Goal: Use online tool/utility

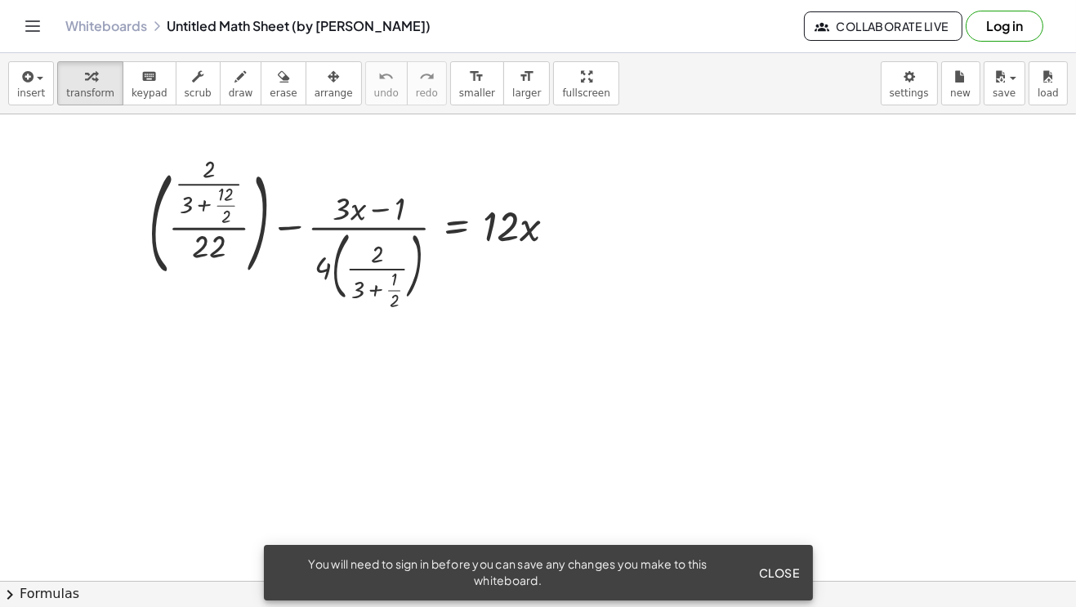
click at [778, 574] on span "Close" at bounding box center [779, 572] width 41 height 15
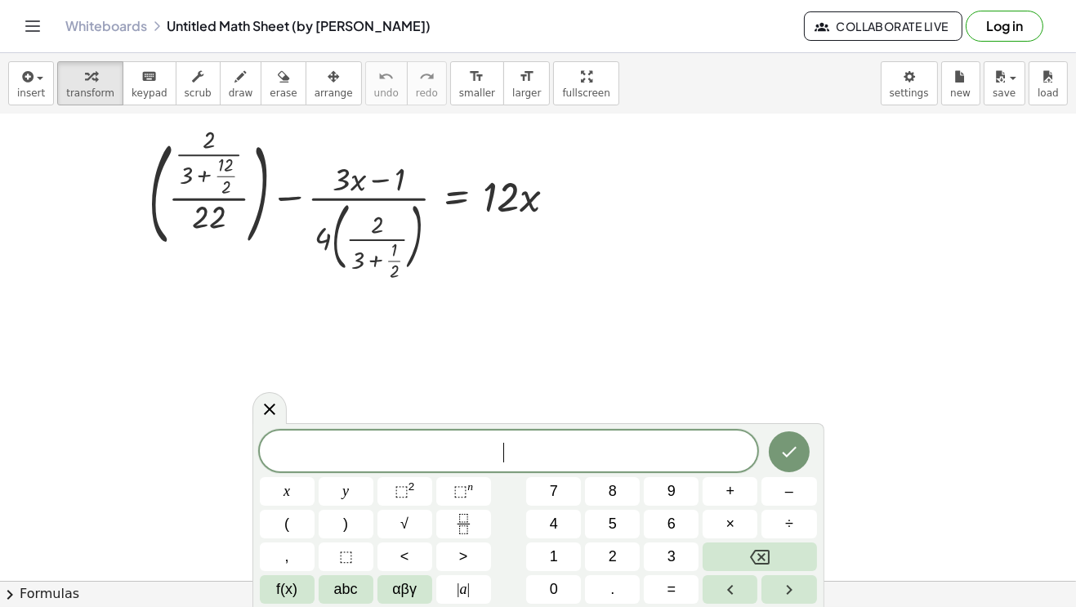
scroll to position [19, 0]
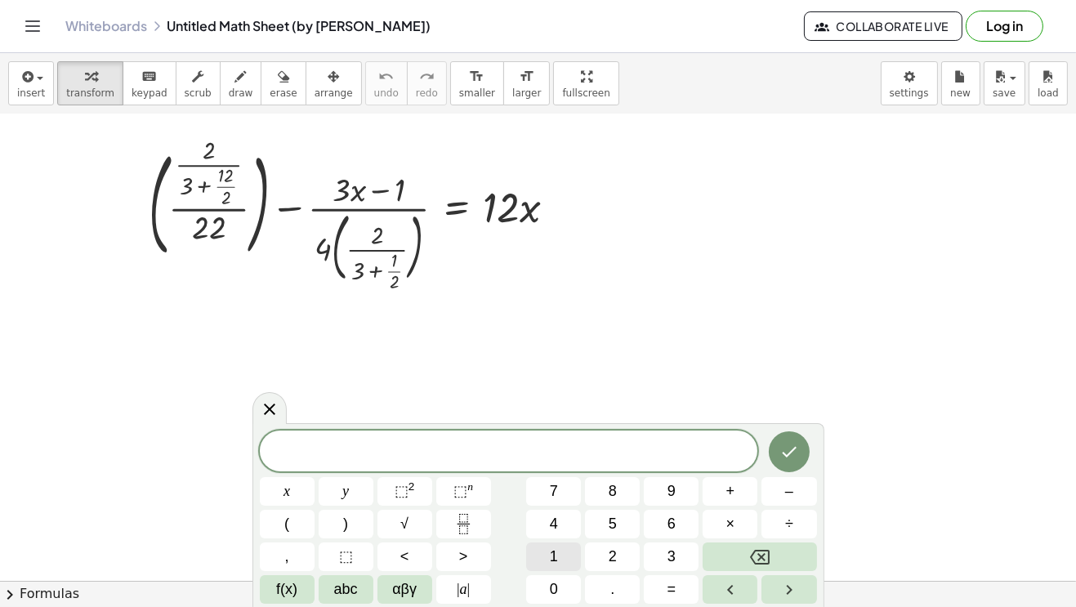
click at [565, 559] on button "1" at bounding box center [553, 556] width 55 height 29
click at [724, 587] on icon "Left arrow" at bounding box center [730, 590] width 20 height 20
click at [559, 445] on span "​ 1" at bounding box center [509, 452] width 498 height 23
click at [459, 531] on icon "Fraction" at bounding box center [463, 529] width 8 height 8
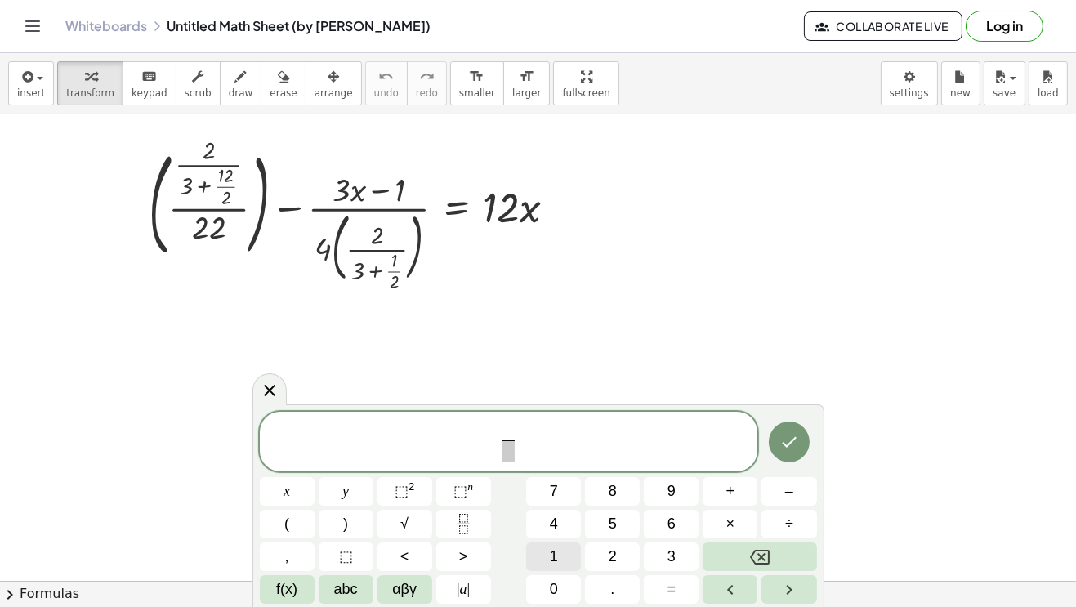
click at [553, 550] on span "1" at bounding box center [554, 557] width 8 height 22
click at [614, 553] on span "2" at bounding box center [612, 557] width 8 height 22
click at [510, 448] on span at bounding box center [508, 451] width 12 height 22
click at [609, 555] on span "2" at bounding box center [612, 557] width 8 height 22
click at [592, 432] on span "1 2 ​ ​" at bounding box center [509, 442] width 498 height 43
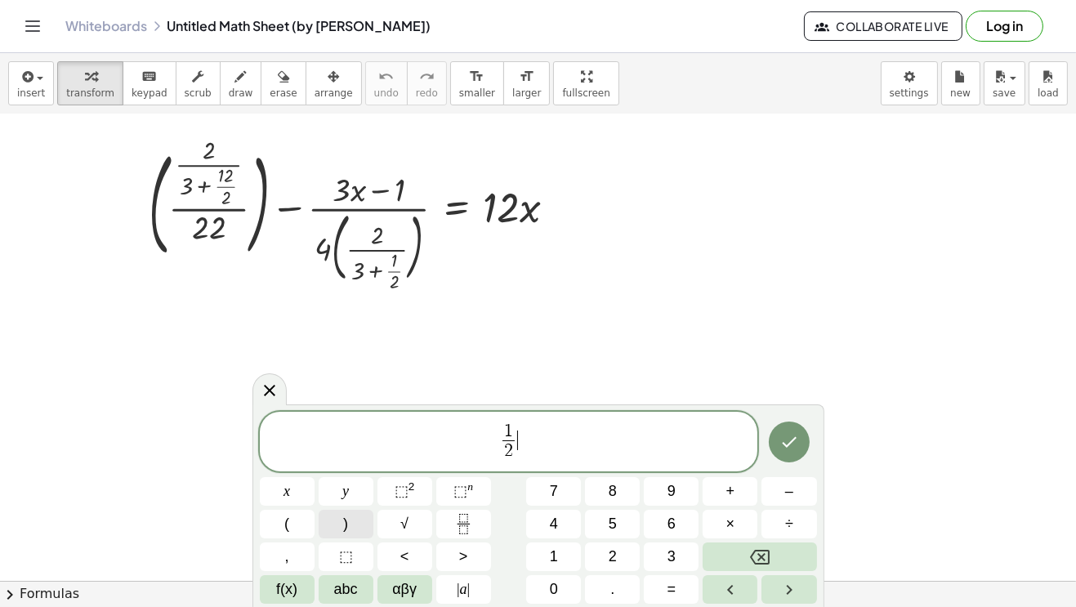
click at [354, 521] on button ")" at bounding box center [346, 524] width 55 height 29
click at [562, 434] on span "( 1 2 ​ ) ​" at bounding box center [509, 440] width 498 height 47
click at [495, 439] on span "(" at bounding box center [493, 440] width 12 height 47
click at [291, 517] on button "(" at bounding box center [287, 524] width 55 height 29
click at [541, 452] on span "( 1 2 ​ ) ​" at bounding box center [509, 440] width 498 height 47
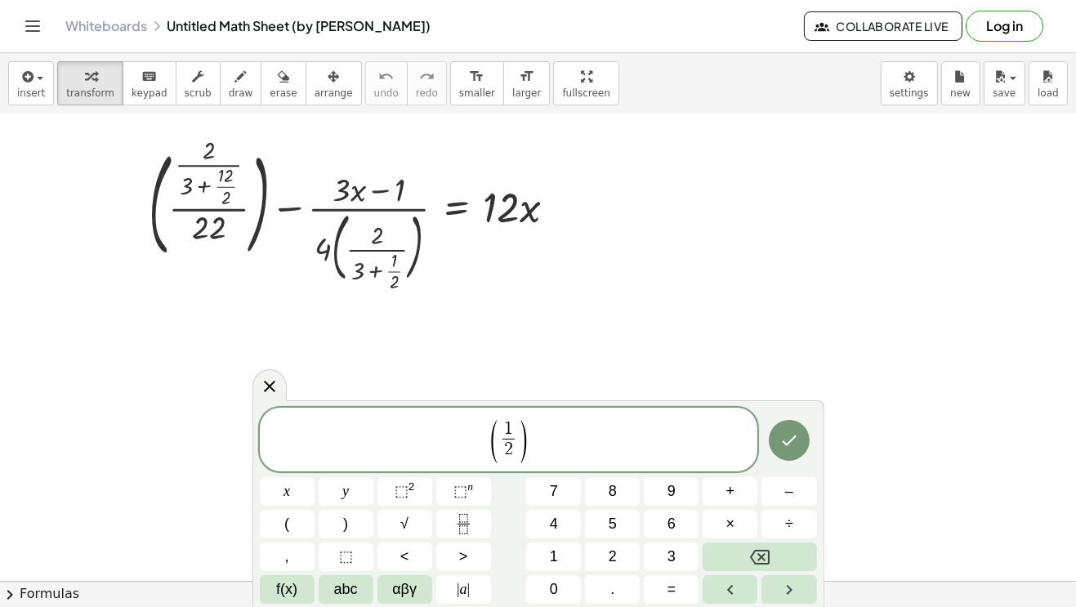
click at [799, 448] on button "Done" at bounding box center [789, 440] width 41 height 41
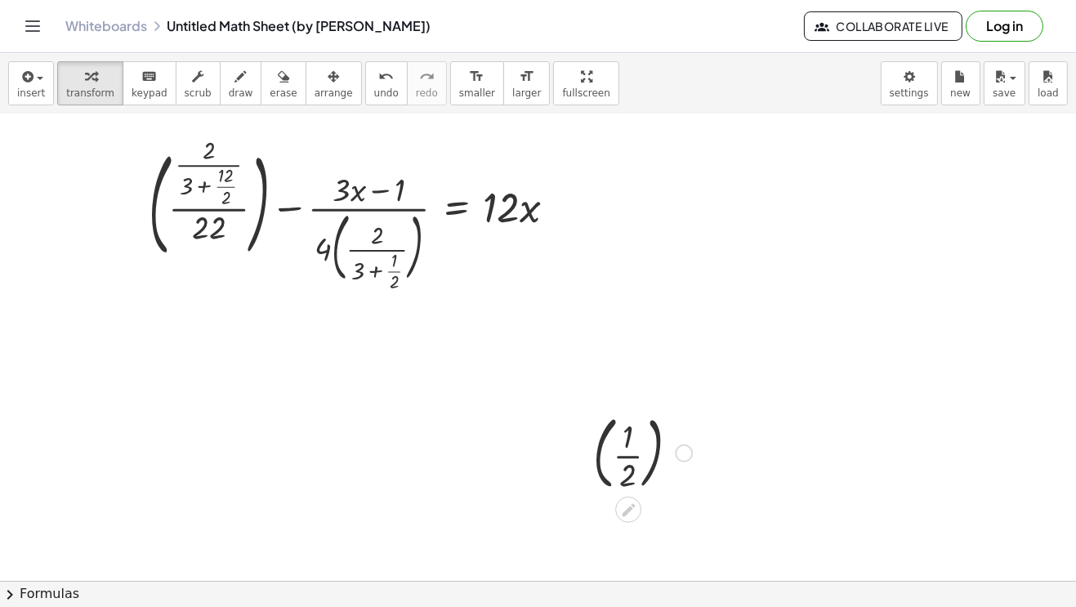
click at [680, 452] on div at bounding box center [684, 452] width 18 height 18
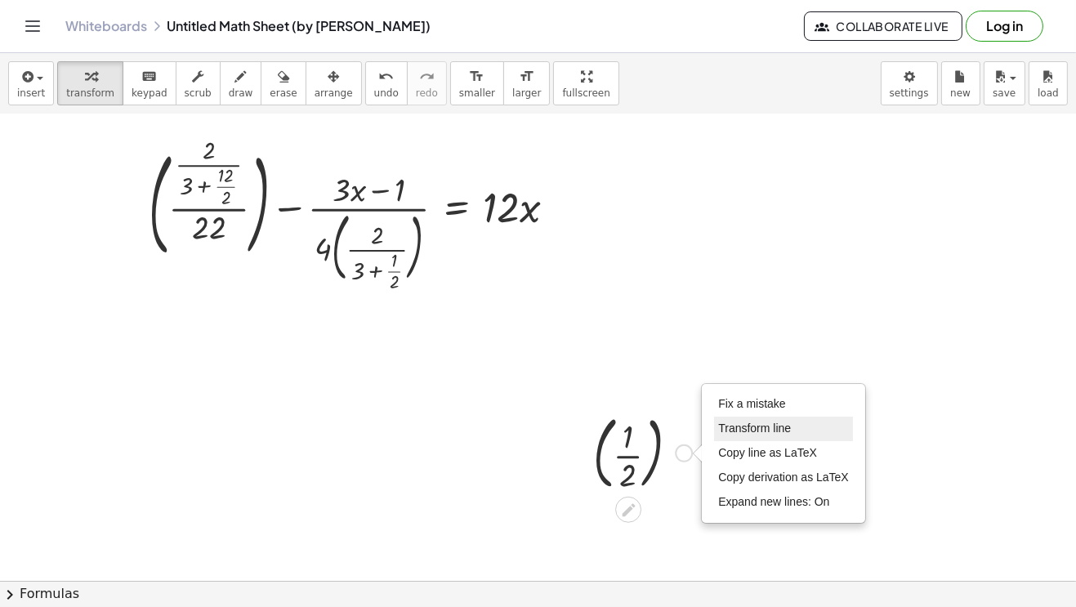
click at [751, 426] on span "Transform line" at bounding box center [754, 427] width 73 height 13
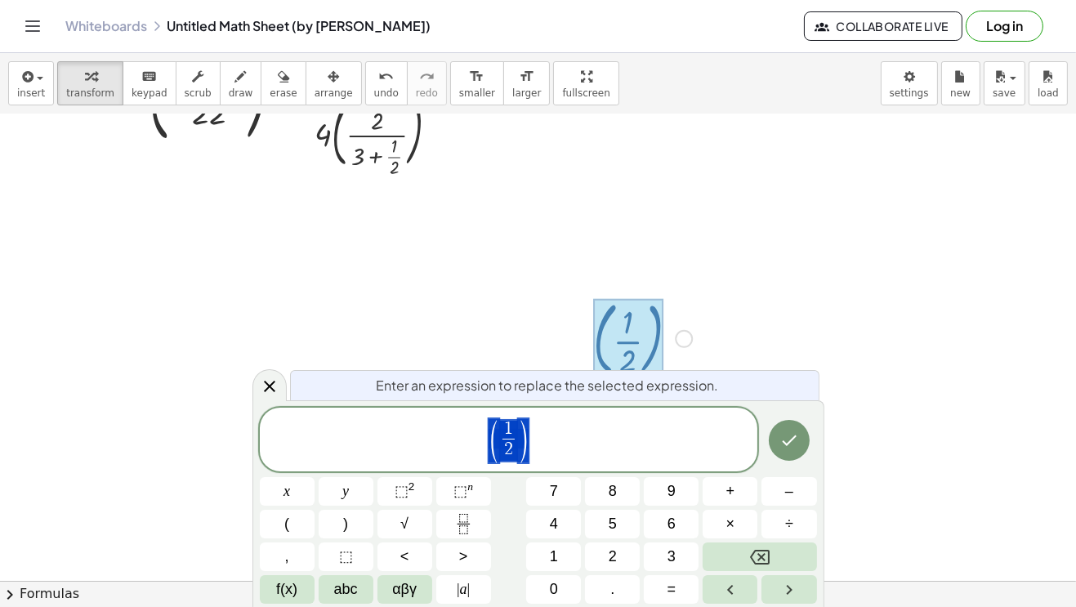
scroll to position [135, 0]
click at [688, 341] on div "Fix a mistake Transform line Copy line as LaTeX Copy derivation as LaTeX Expand…" at bounding box center [684, 336] width 18 height 18
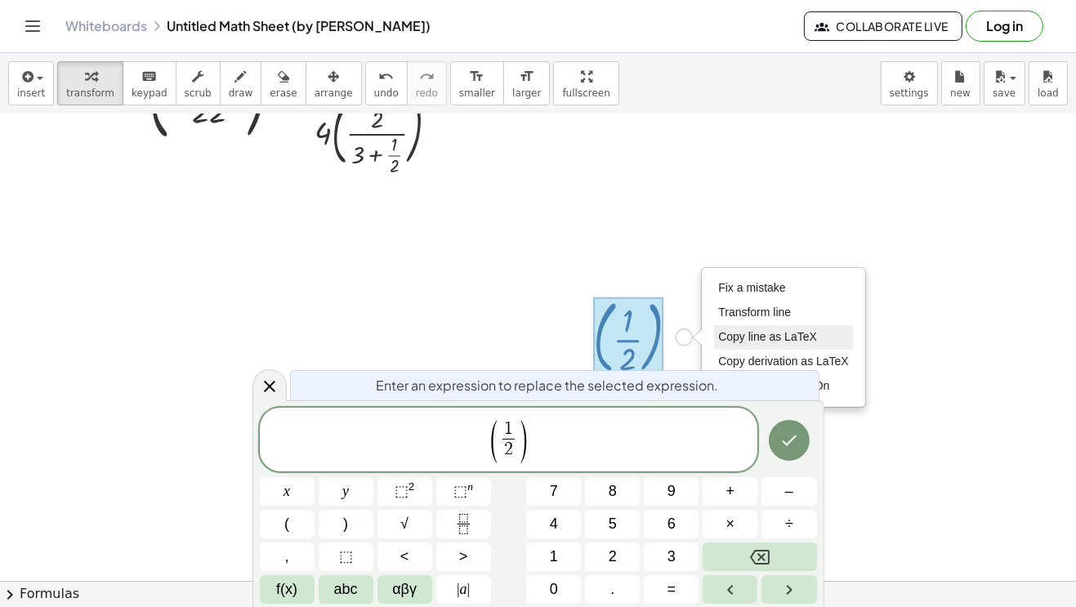
click at [797, 338] on span "Copy line as LaTeX" at bounding box center [767, 336] width 99 height 13
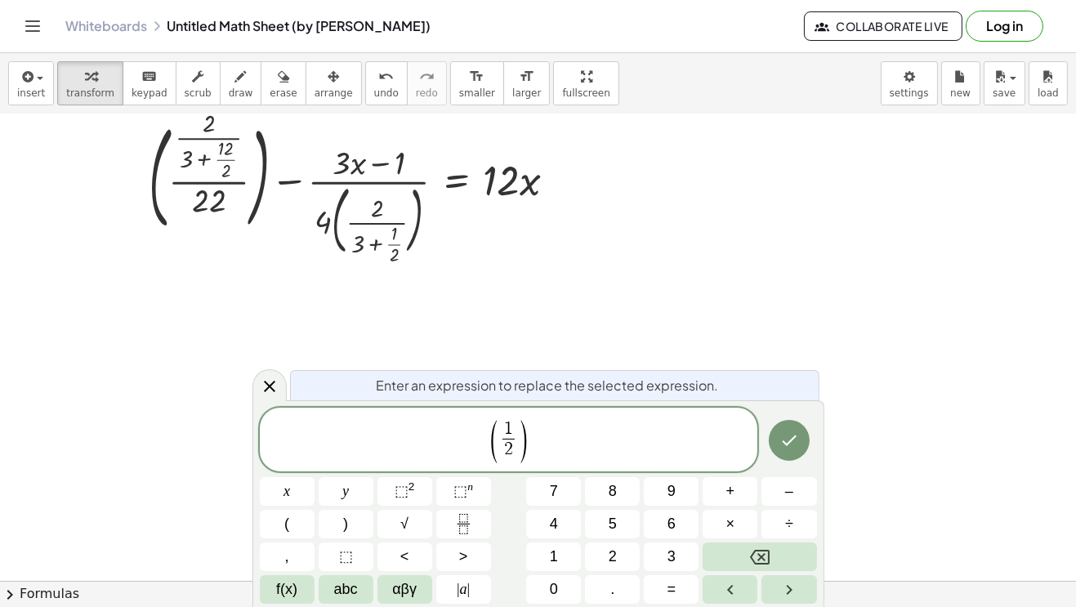
scroll to position [0, 0]
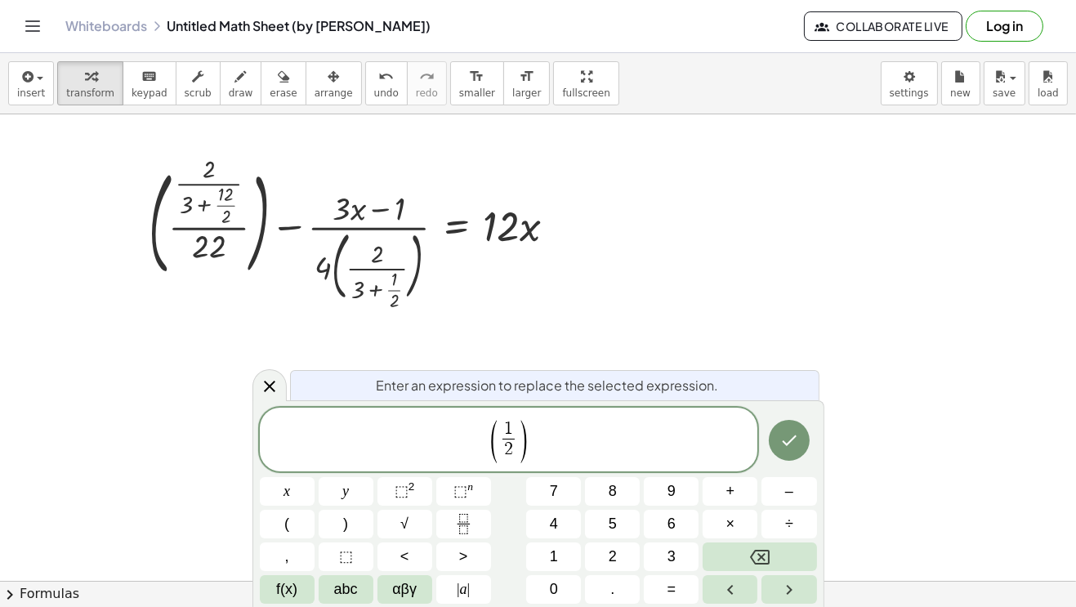
click at [630, 275] on div at bounding box center [538, 580] width 1076 height 933
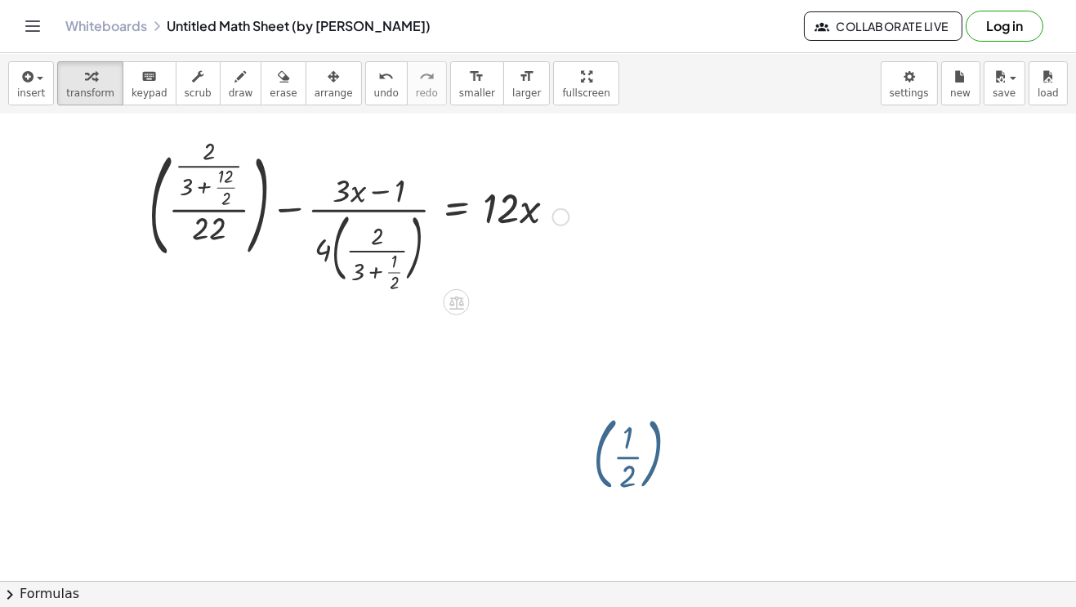
click at [490, 229] on div at bounding box center [358, 215] width 436 height 145
click at [456, 305] on icon at bounding box center [456, 302] width 15 height 14
click at [435, 301] on div "−" at bounding box center [424, 301] width 26 height 26
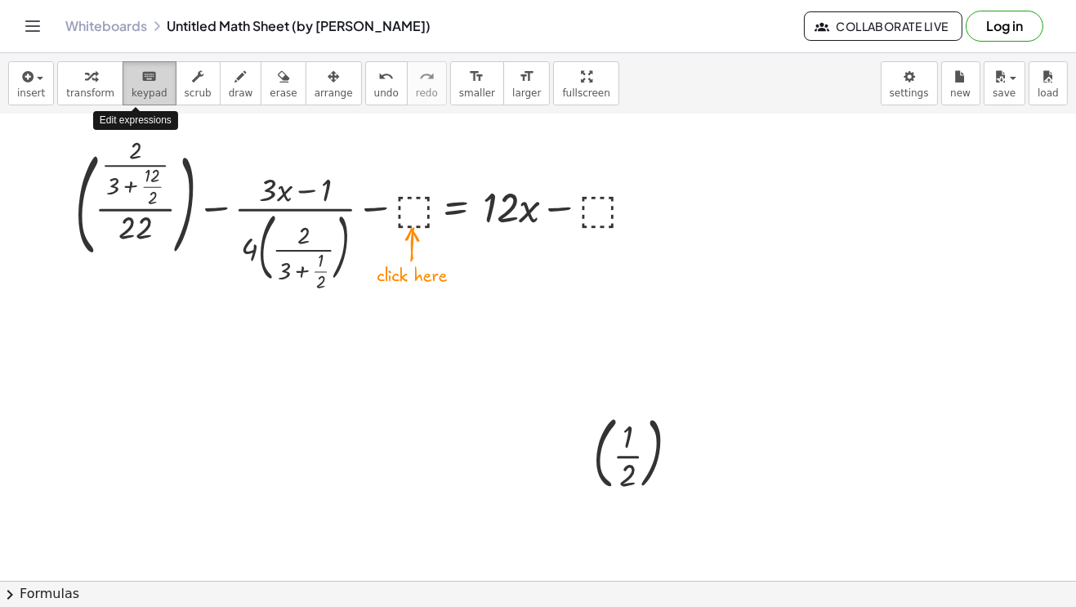
click at [131, 87] on span "keypad" at bounding box center [149, 92] width 36 height 11
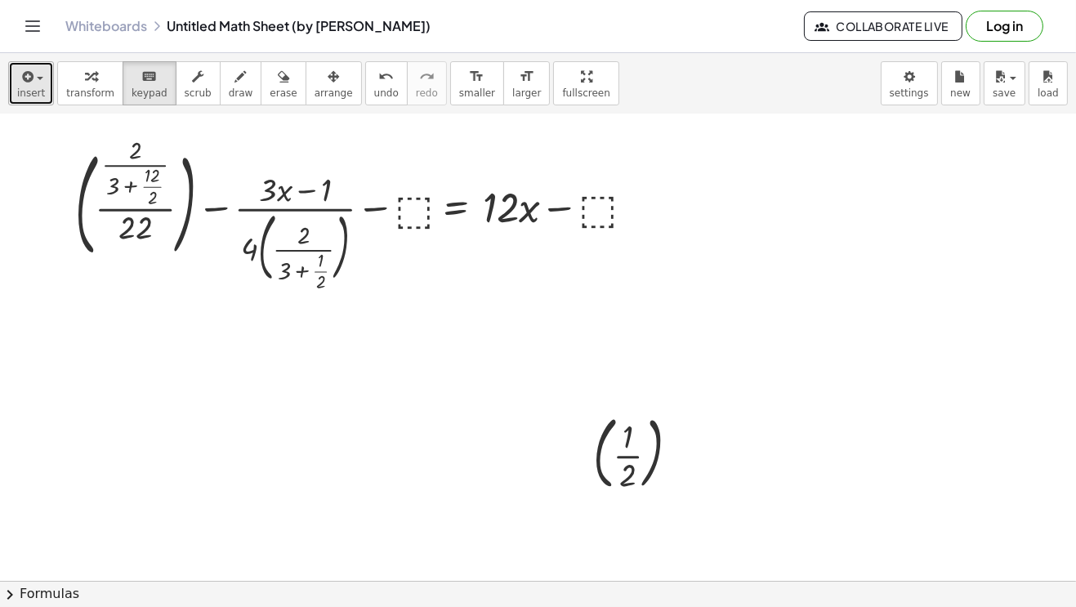
click at [30, 74] on icon "button" at bounding box center [26, 77] width 15 height 20
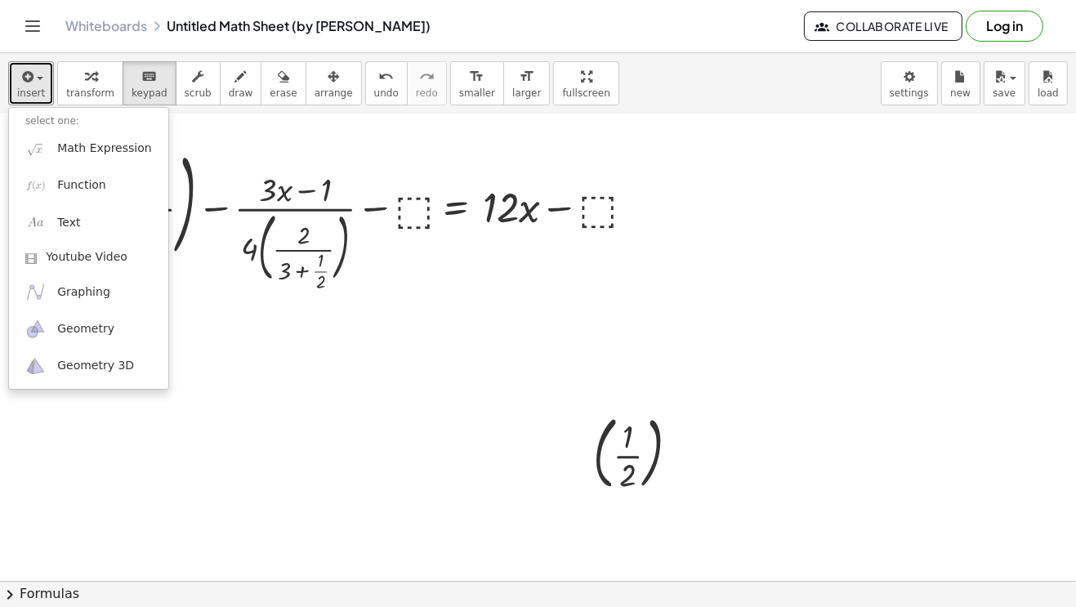
click at [282, 421] on div at bounding box center [538, 562] width 1076 height 933
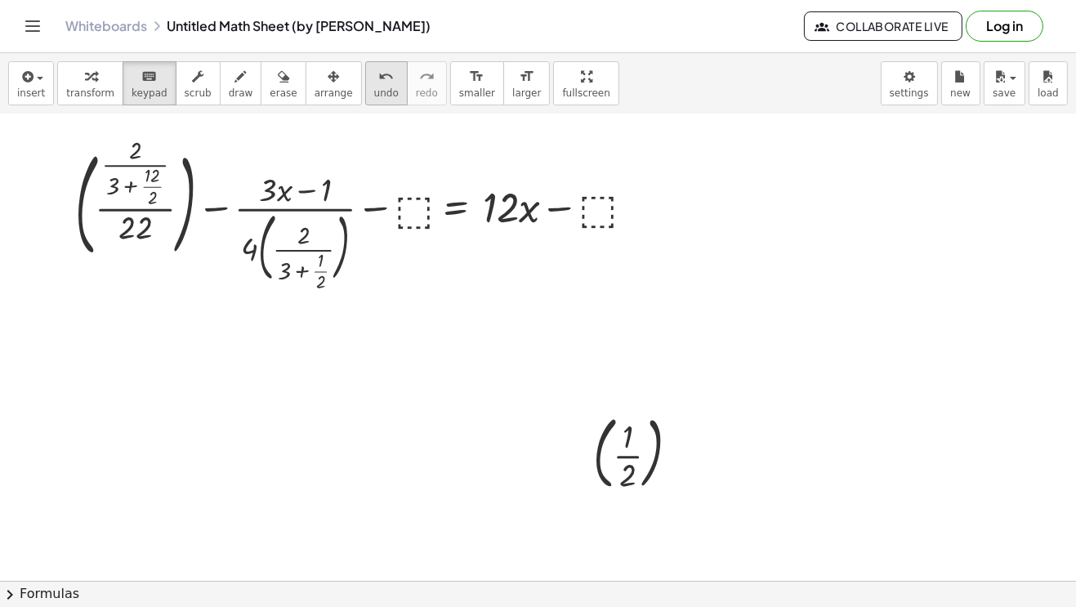
click at [374, 90] on span "undo" at bounding box center [386, 92] width 25 height 11
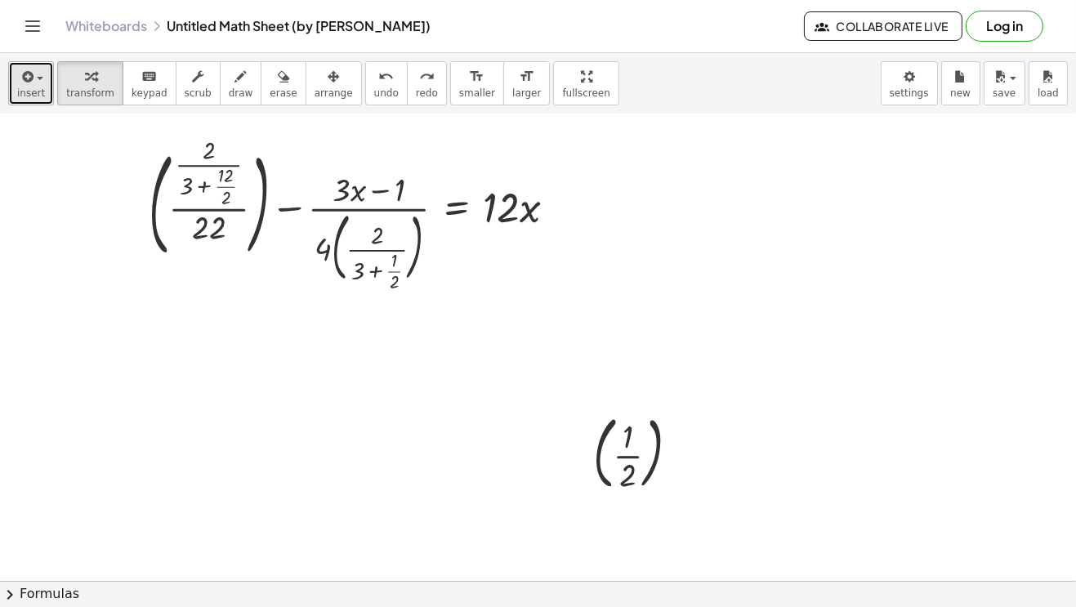
click at [38, 87] on span "insert" at bounding box center [31, 92] width 28 height 11
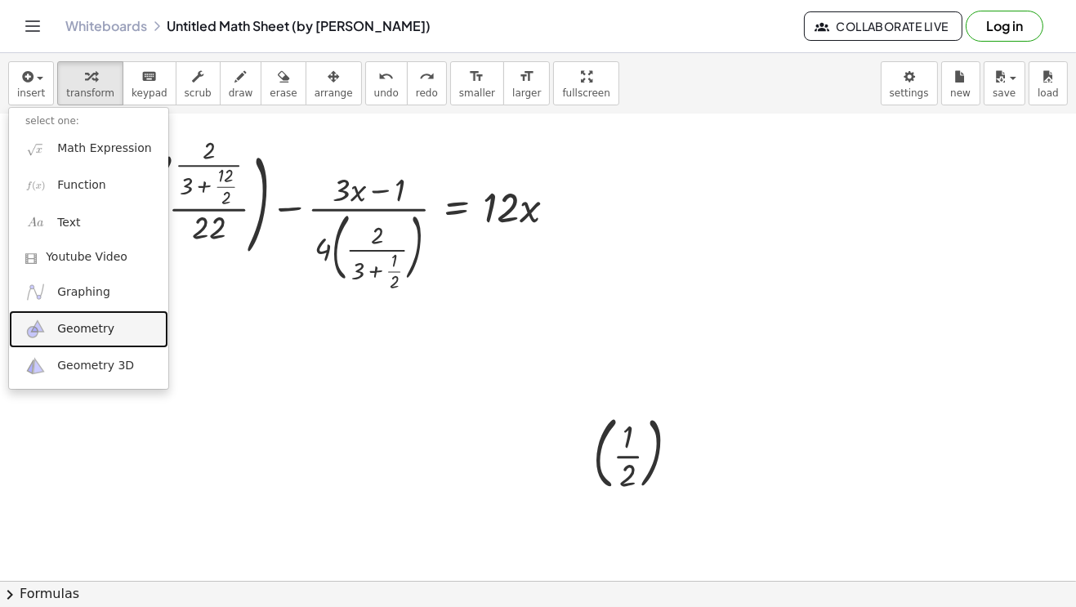
click at [99, 330] on span "Geometry" at bounding box center [85, 329] width 57 height 16
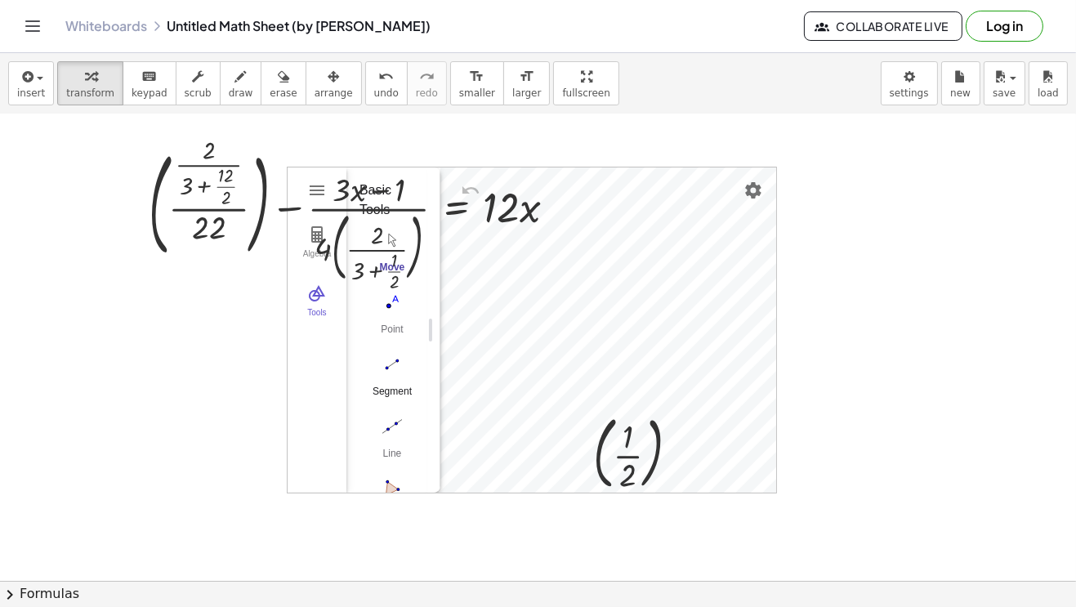
click at [390, 370] on img "Segment. Select two points or positions" at bounding box center [391, 364] width 65 height 26
click at [841, 252] on div "+ ( · · 2 · ( + 3 + · 12 · 2 ) · 22 ) − · ( + · 3 · x − 1 ) · 4 · ( · 2 · ( + 3…" at bounding box center [538, 562] width 1076 height 933
click at [192, 359] on div at bounding box center [538, 562] width 1076 height 933
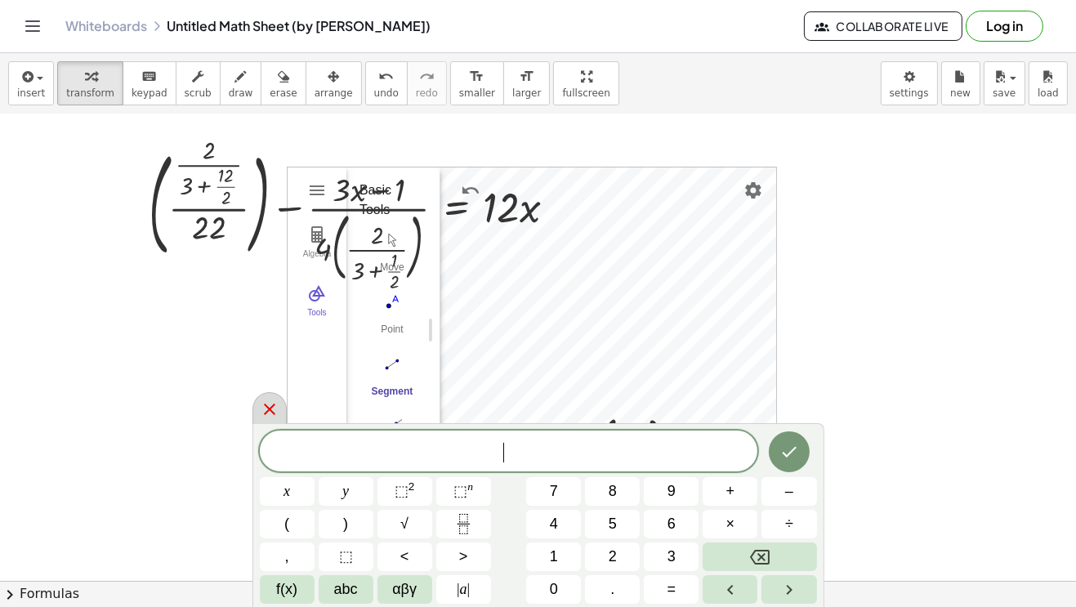
click at [271, 408] on icon at bounding box center [270, 409] width 20 height 20
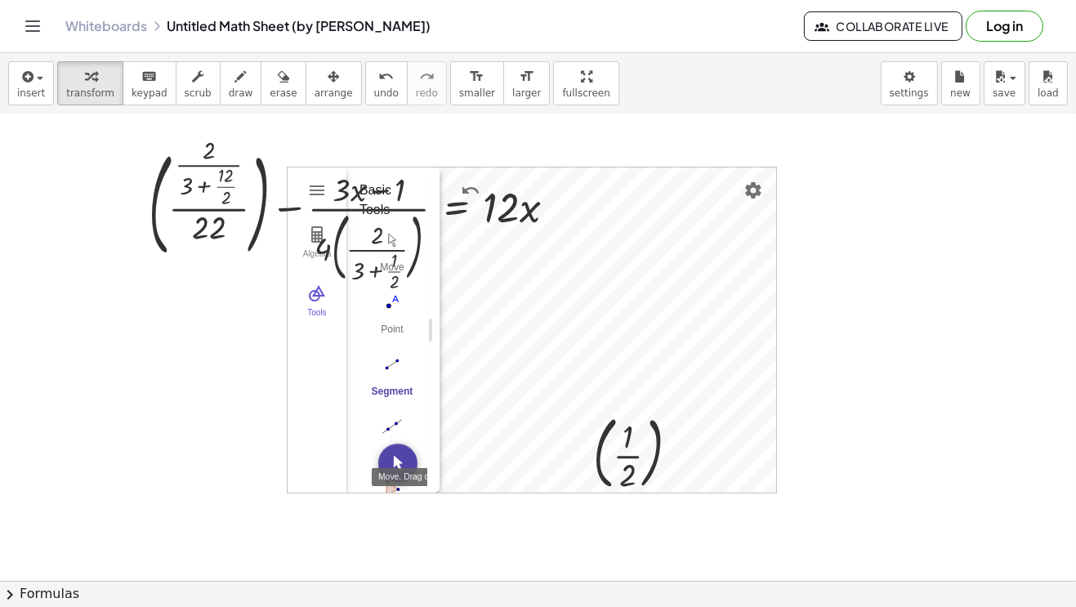
click at [390, 454] on img "Move. Drag or select object" at bounding box center [397, 462] width 39 height 39
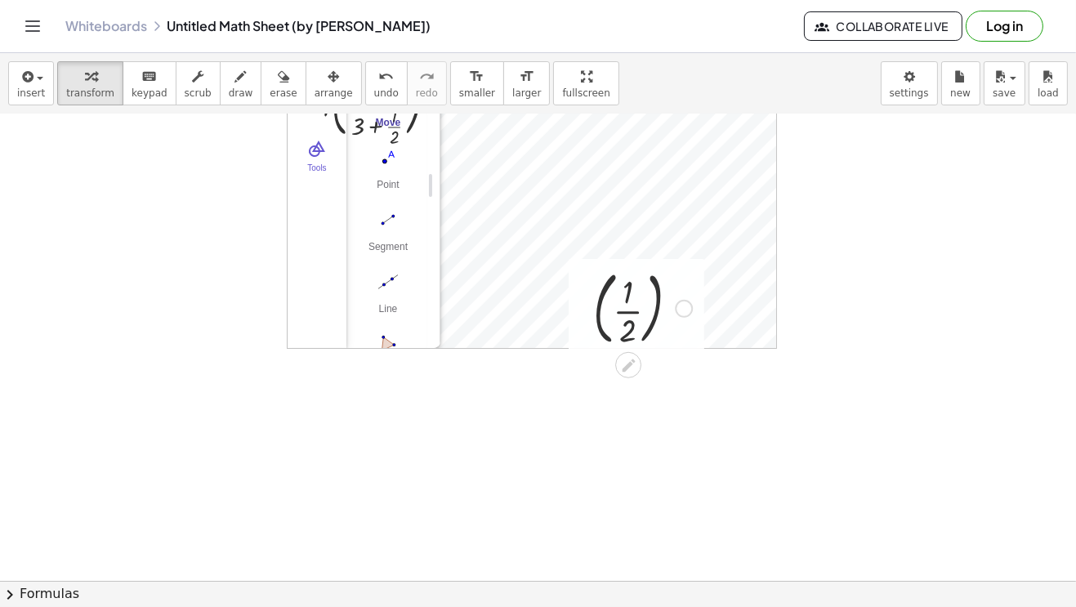
scroll to position [0, 0]
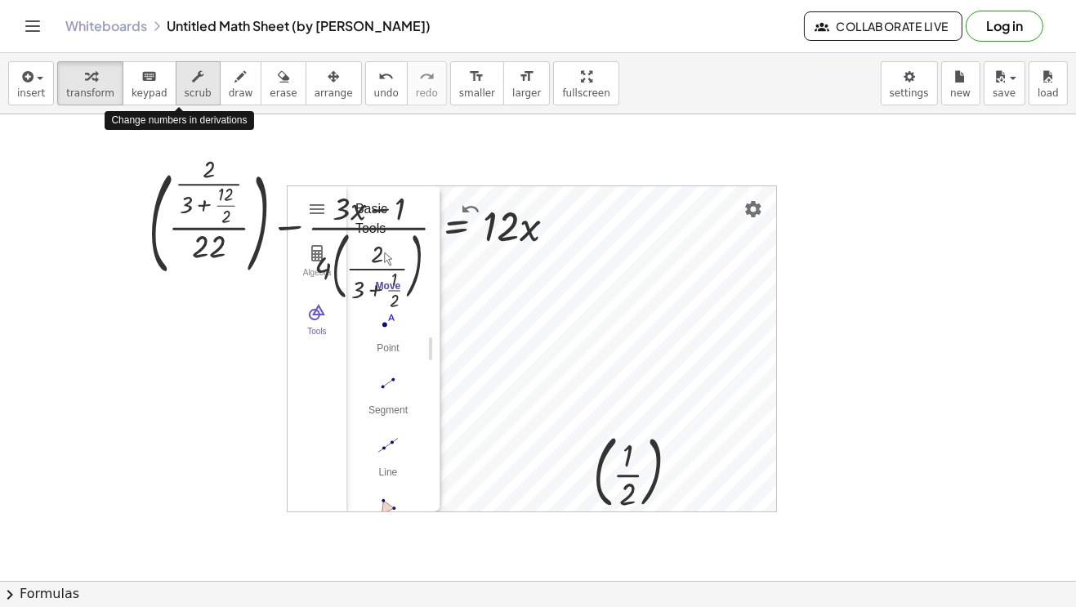
click at [185, 96] on span "scrub" at bounding box center [198, 92] width 27 height 11
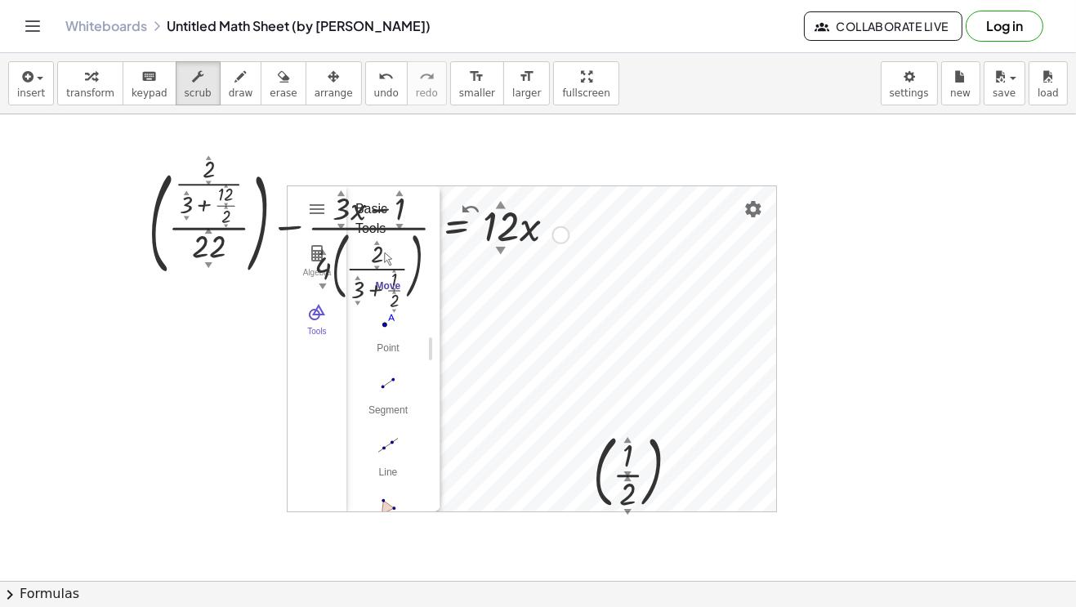
click at [210, 155] on div "▲" at bounding box center [209, 157] width 6 height 8
click at [210, 158] on div "▲" at bounding box center [209, 157] width 6 height 8
click at [208, 163] on div at bounding box center [358, 233] width 436 height 145
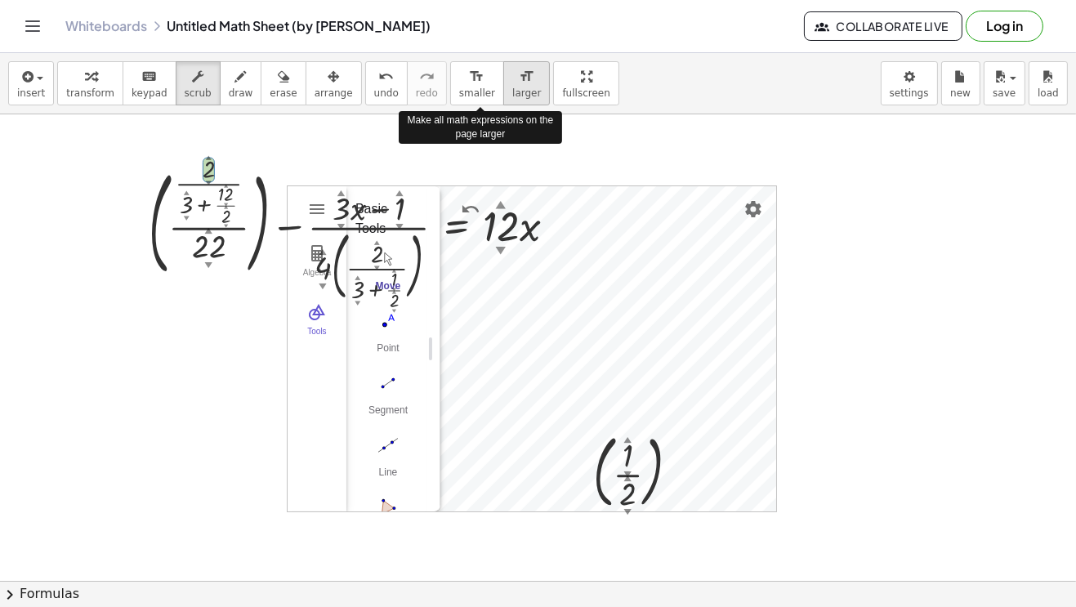
click at [512, 87] on span "larger" at bounding box center [526, 92] width 29 height 11
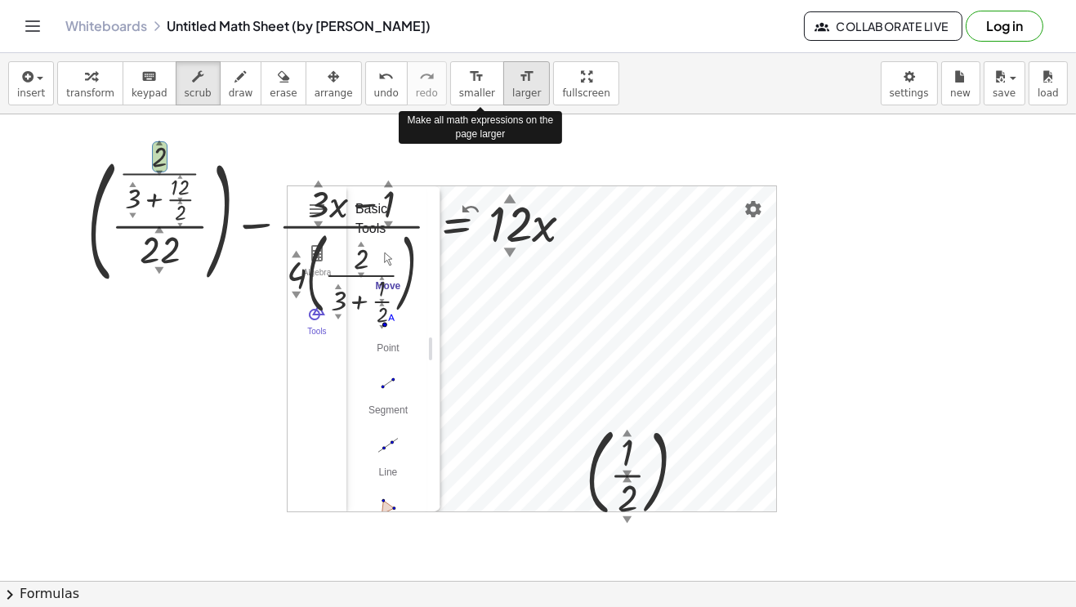
click at [512, 87] on span "larger" at bounding box center [526, 92] width 29 height 11
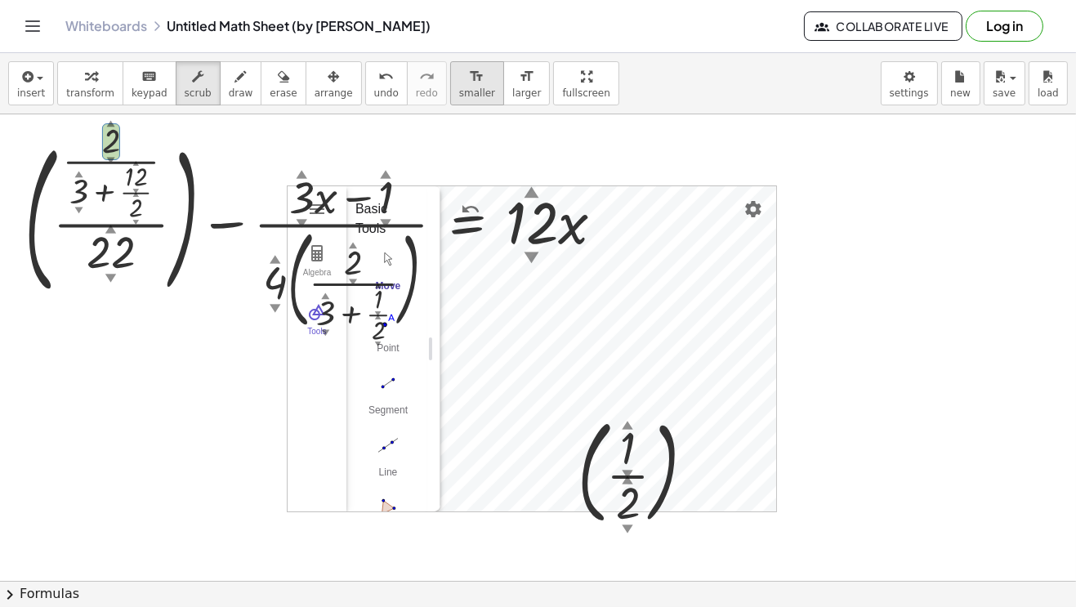
click at [450, 84] on button "format_size smaller" at bounding box center [477, 83] width 54 height 44
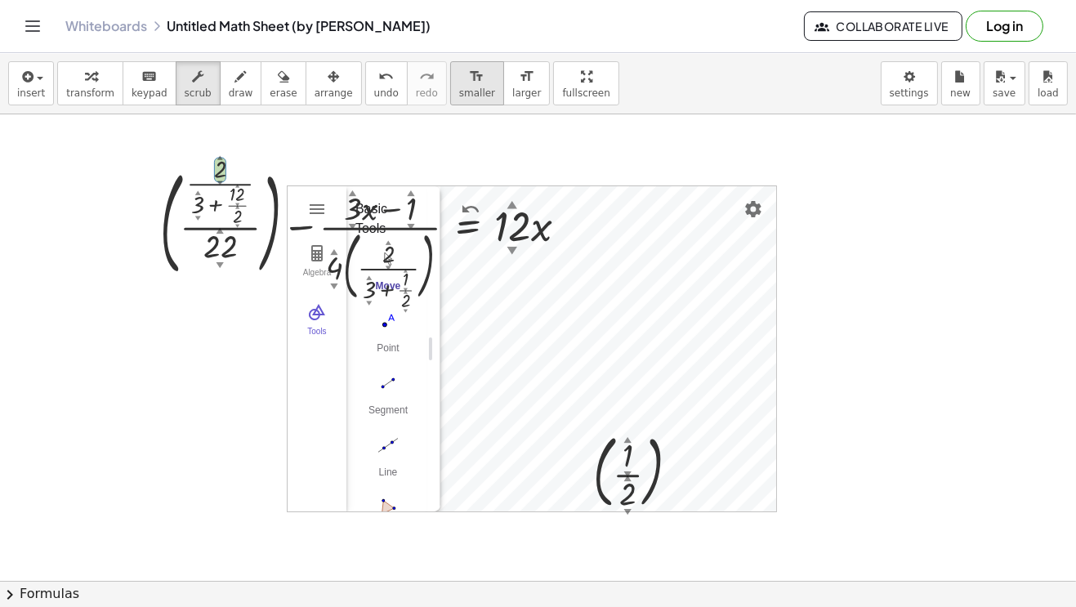
click at [450, 84] on button "format_size smaller" at bounding box center [477, 83] width 54 height 44
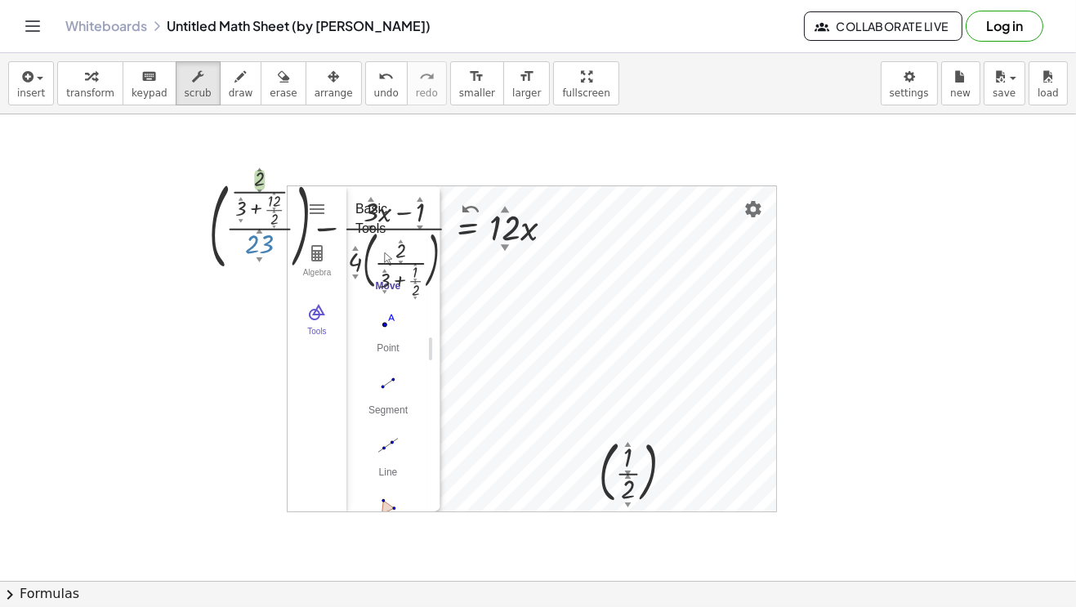
drag, startPoint x: 267, startPoint y: 242, endPoint x: 282, endPoint y: 225, distance: 22.0
click at [183, 225] on div "+ ( · · 2 ▲ ▼ · ( + 3 ▲ ▼ + · 12 ▲ ▼ · 2 ▲ ▼ ) · 23 ▲ ▼ ) − · ( + · 3 ▲ ▼ · x −…" at bounding box center [538, 580] width 1076 height 933
drag, startPoint x: 510, startPoint y: 228, endPoint x: 390, endPoint y: 260, distance: 125.0
click at [390, 258] on div at bounding box center [388, 233] width 374 height 123
click at [752, 211] on img "Settings" at bounding box center [753, 209] width 20 height 20
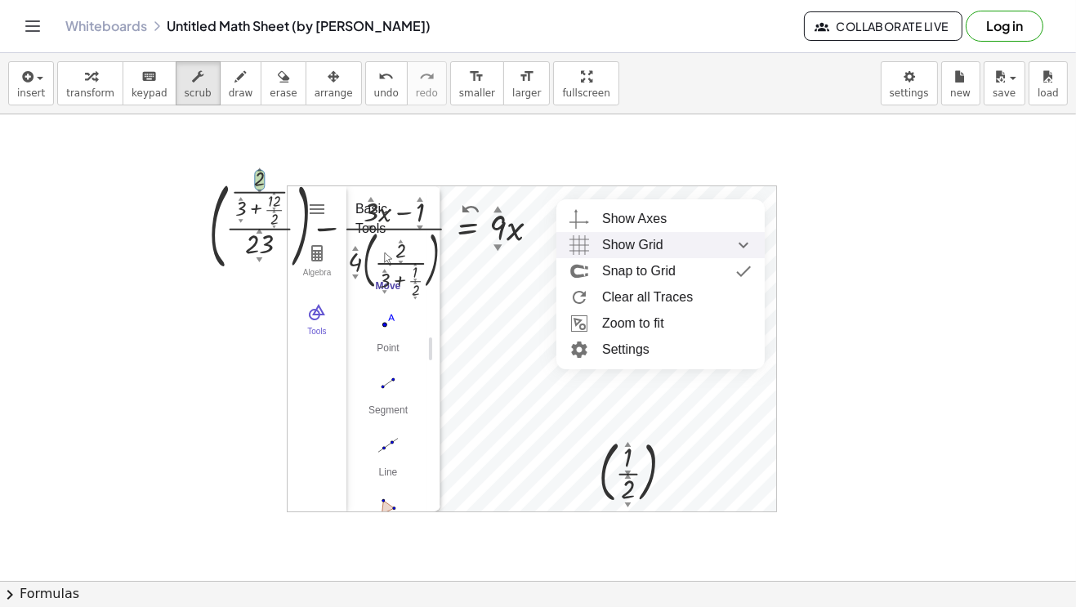
click at [697, 238] on div "Show Grid" at bounding box center [676, 245] width 149 height 26
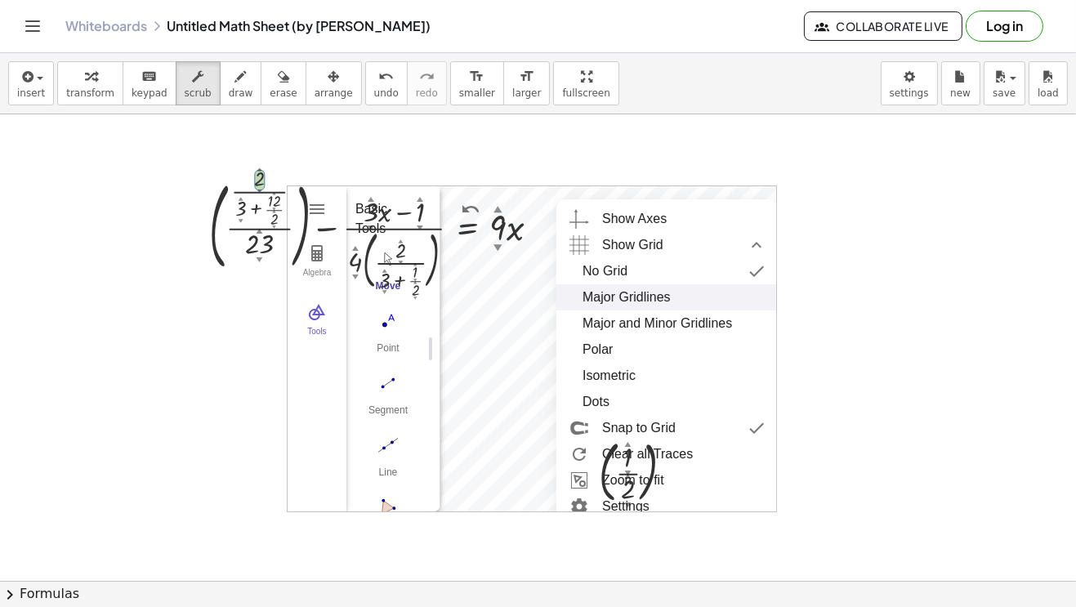
click at [645, 289] on div "Major Gridlines" at bounding box center [626, 297] width 88 height 26
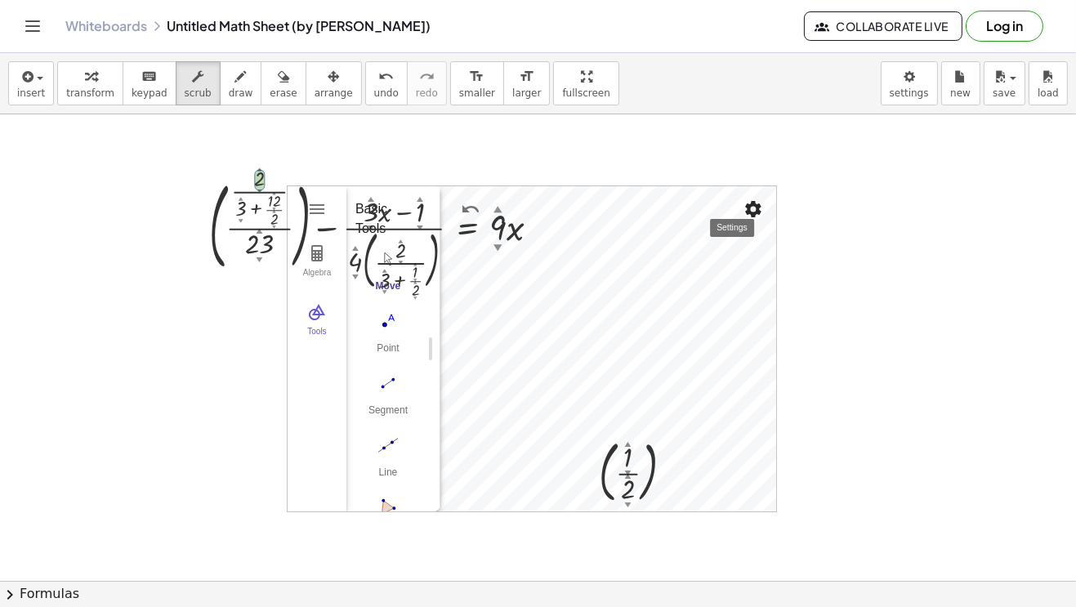
click at [755, 205] on img "Settings" at bounding box center [753, 209] width 20 height 20
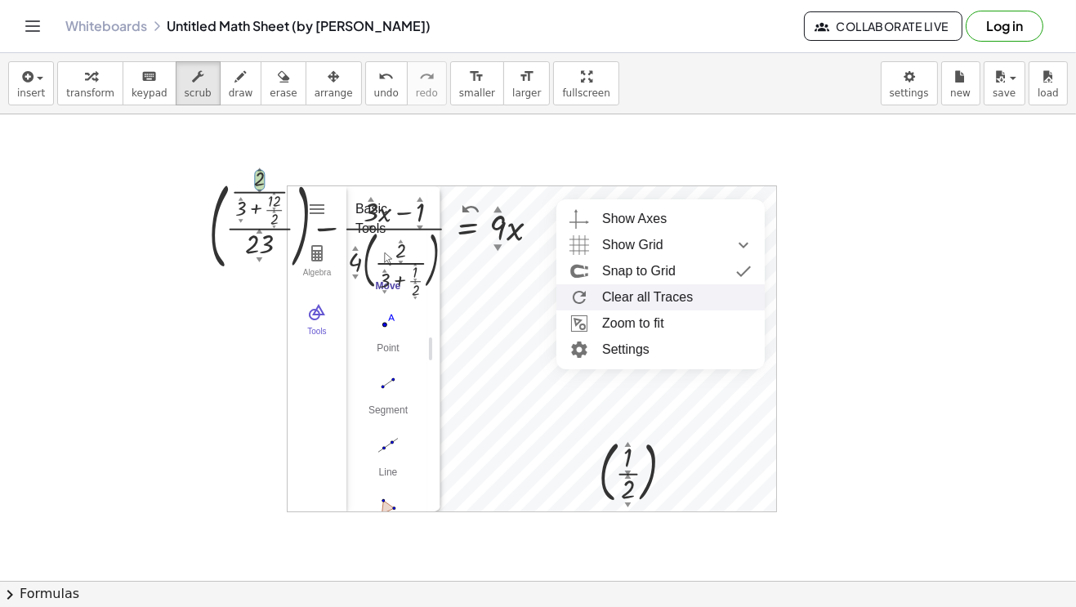
click at [945, 278] on div at bounding box center [538, 580] width 1076 height 933
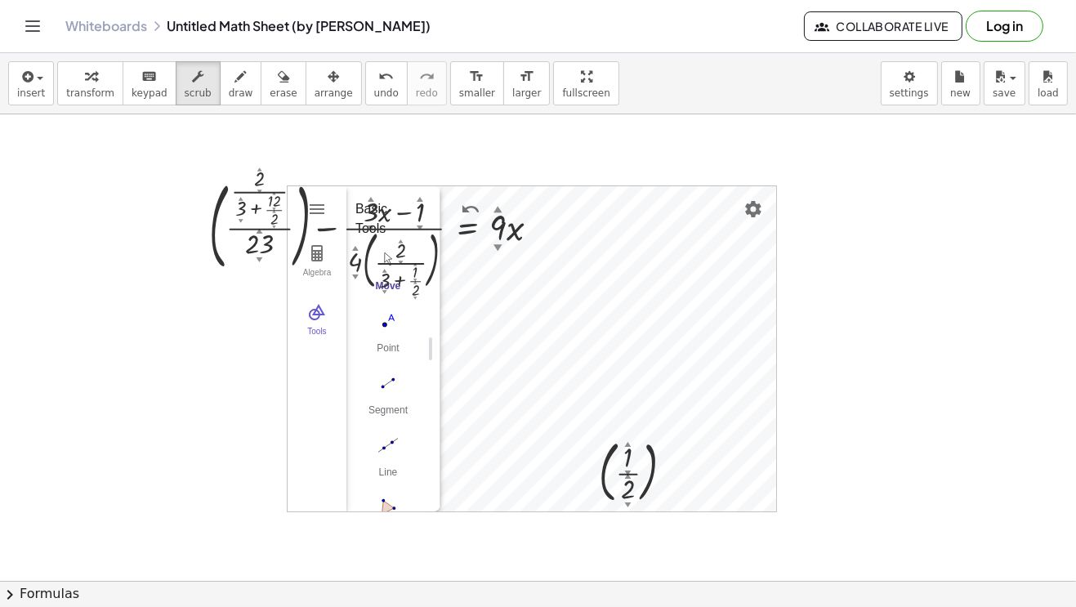
click at [27, 23] on icon "Toggle navigation" at bounding box center [33, 26] width 20 height 20
